Goal: Find specific page/section: Find specific page/section

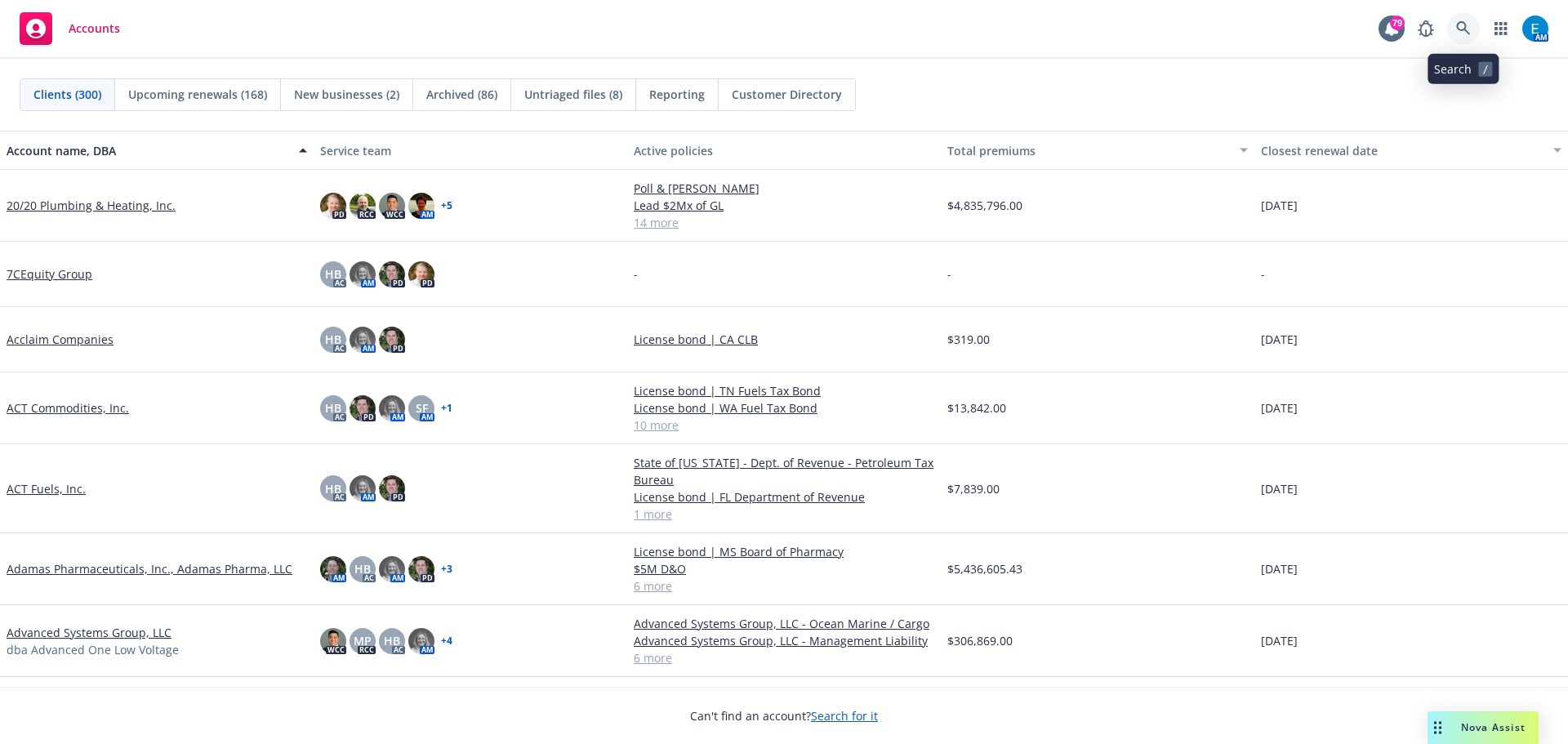
click at [1464, 22] on icon at bounding box center [1463, 28] width 15 height 15
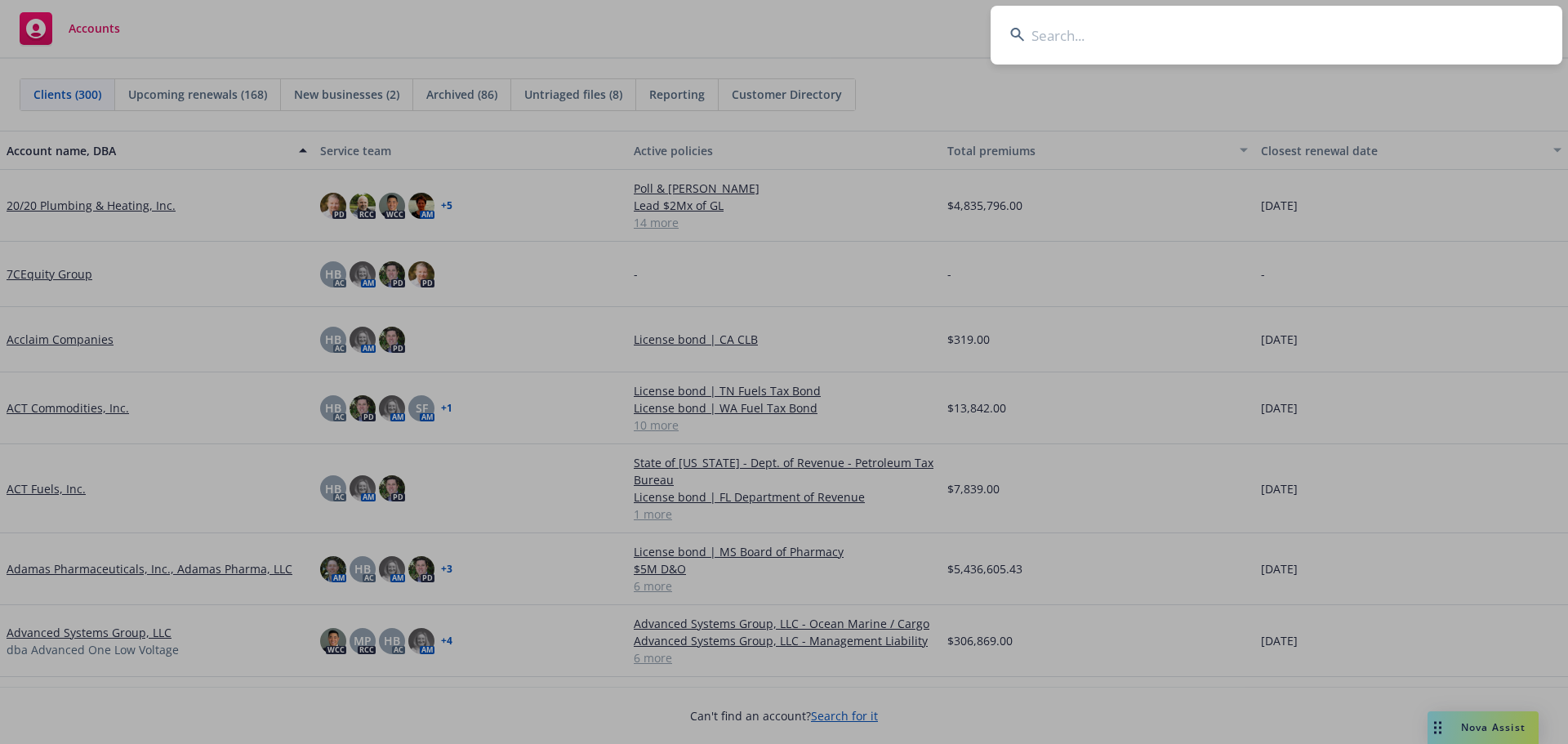
click at [1182, 20] on input at bounding box center [1276, 35] width 571 height 59
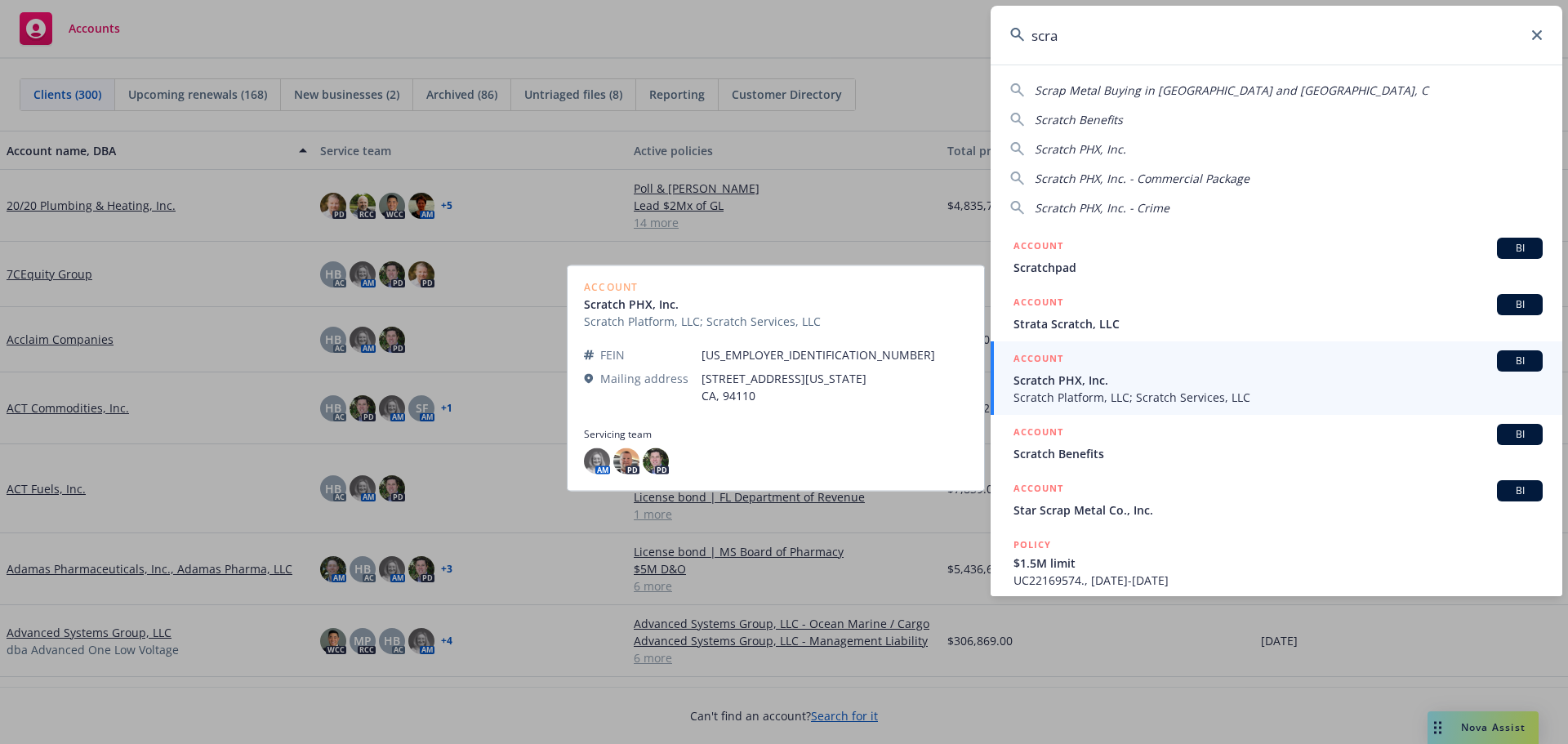
type input "scra"
click at [1079, 380] on span "Scratch PHX, Inc." at bounding box center [1277, 379] width 529 height 17
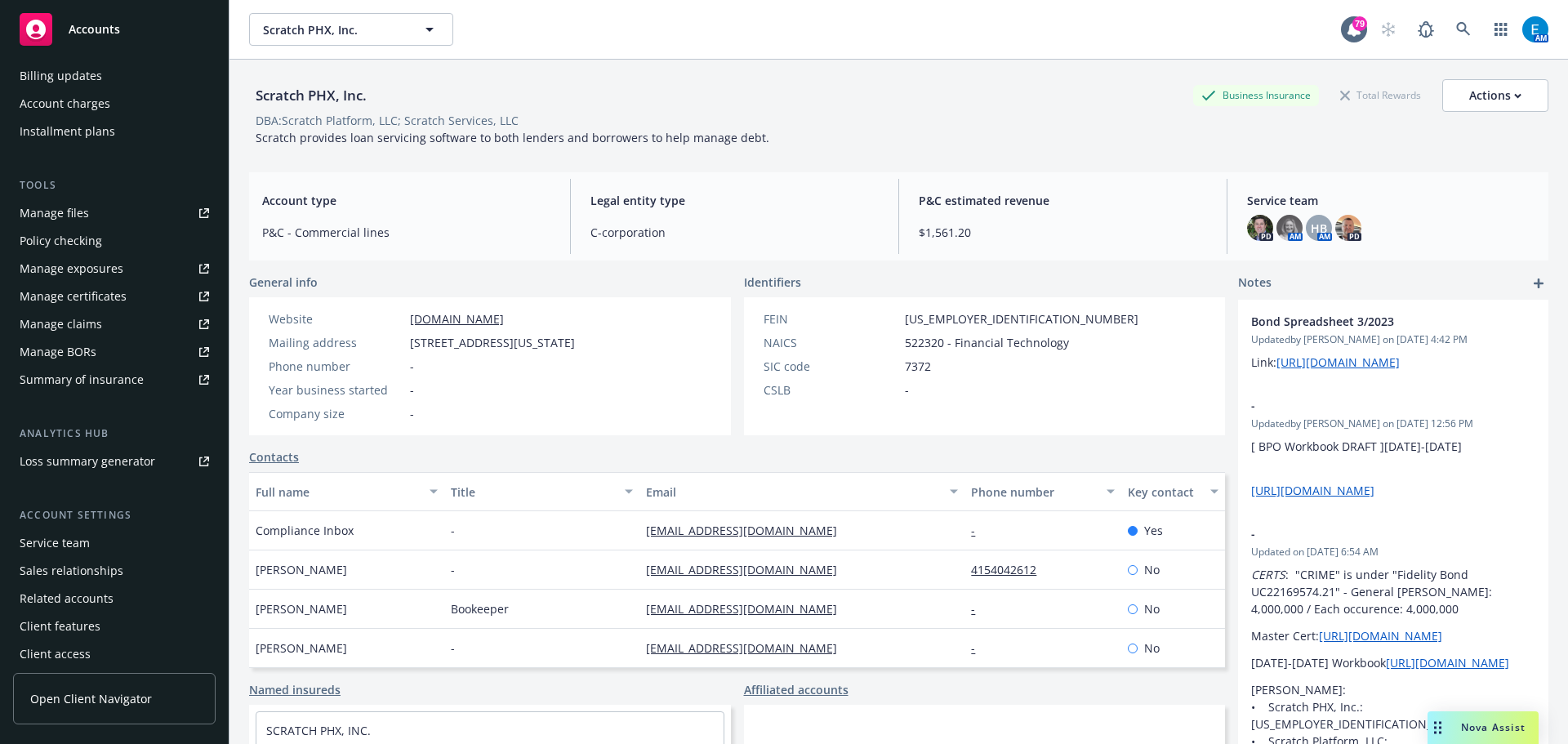
scroll to position [347, 0]
click at [77, 532] on div "Service team" at bounding box center [55, 535] width 71 height 27
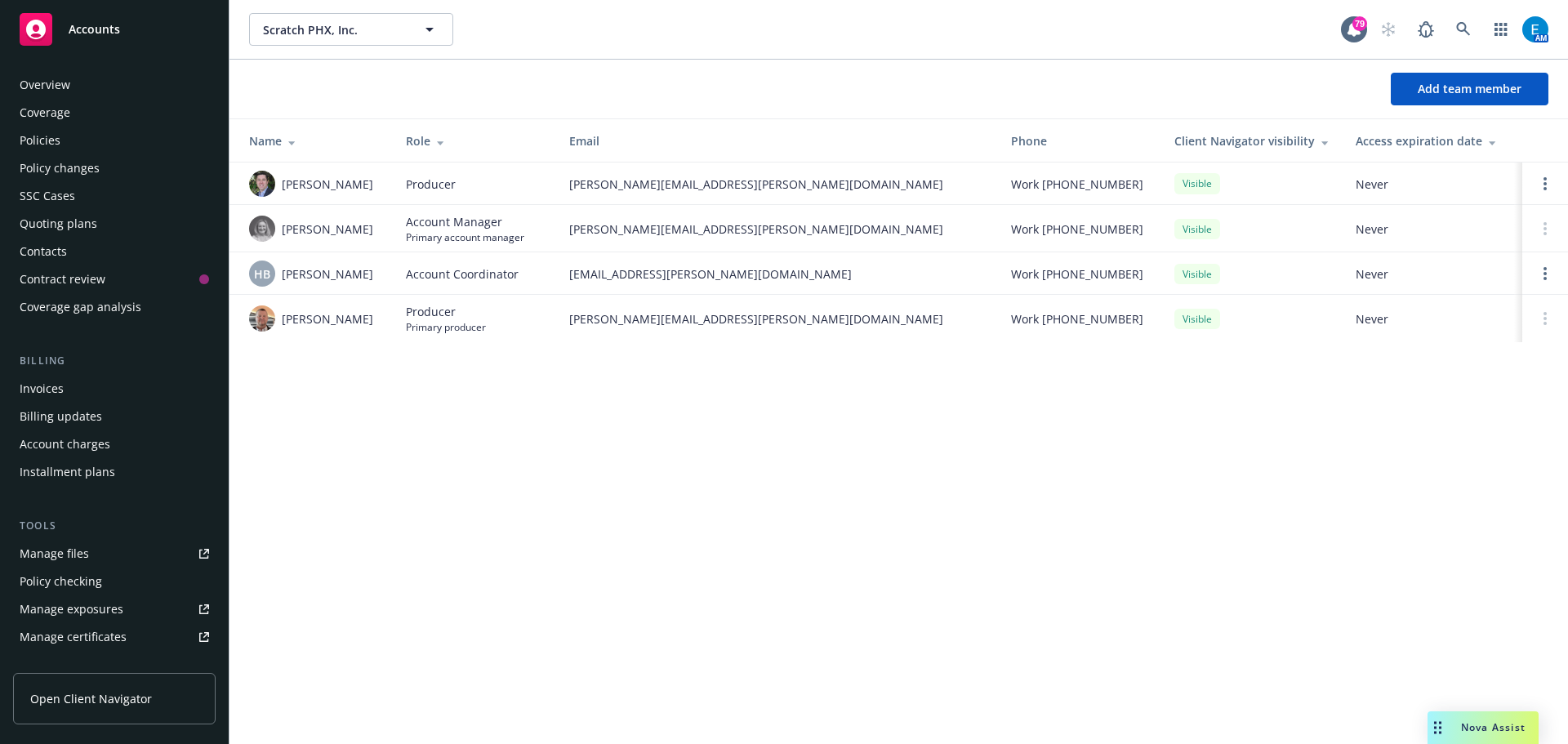
click at [42, 137] on div "Policies" at bounding box center [40, 140] width 41 height 27
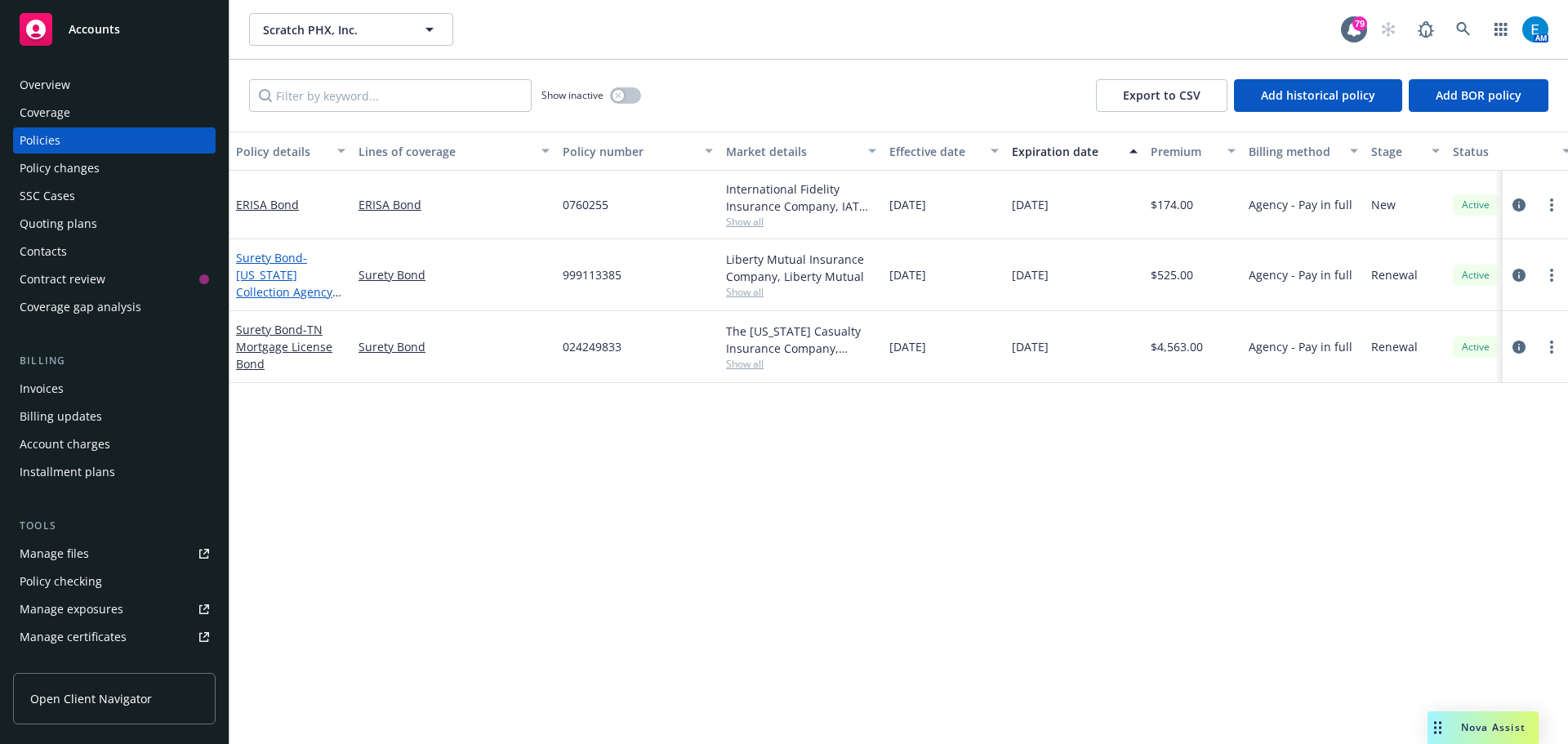
click at [254, 271] on span "- [US_STATE] Collection Agency Bond" at bounding box center [288, 283] width 105 height 67
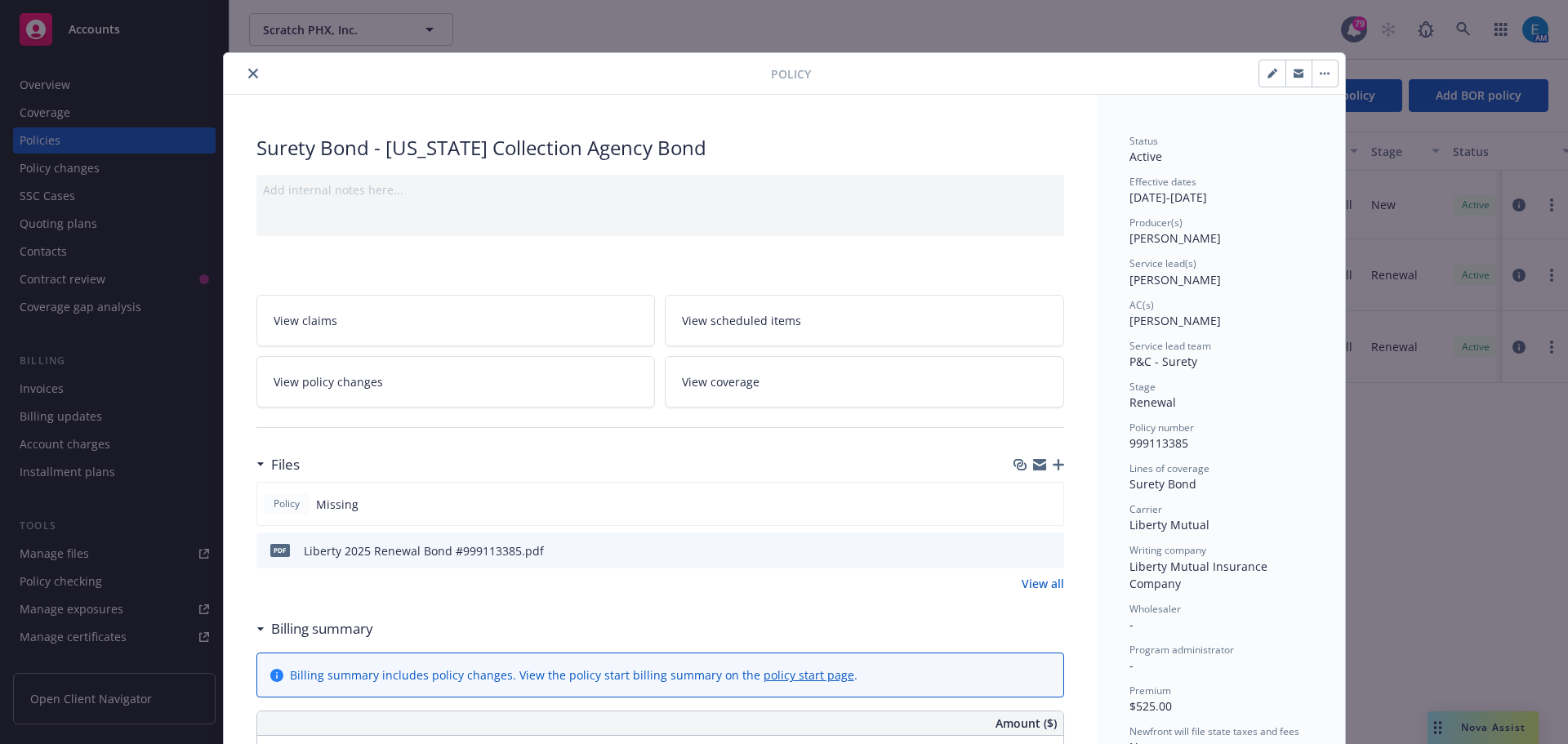
click at [248, 72] on icon "close" at bounding box center [253, 74] width 10 height 10
